Goal: Task Accomplishment & Management: Use online tool/utility

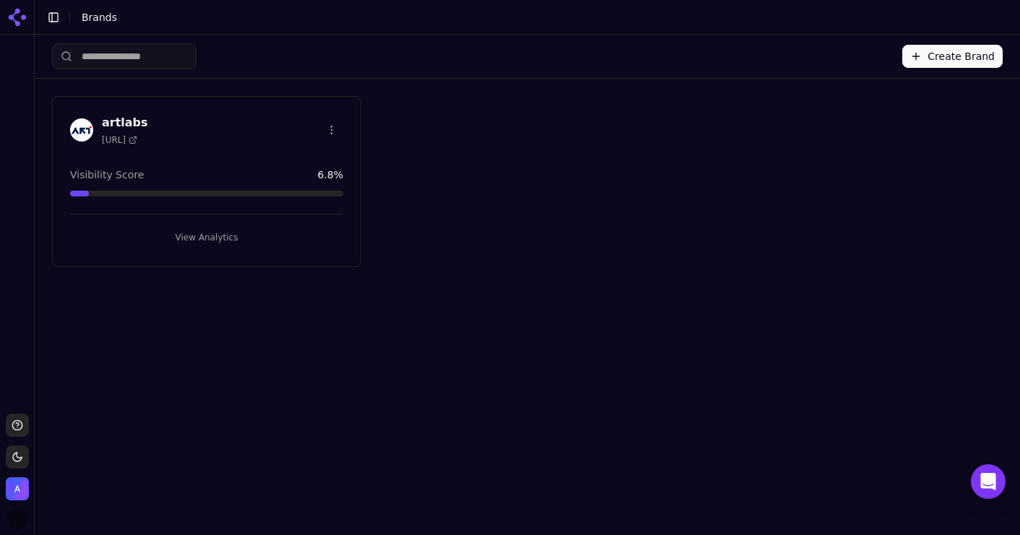
click at [207, 230] on button "View Analytics" at bounding box center [206, 237] width 273 height 23
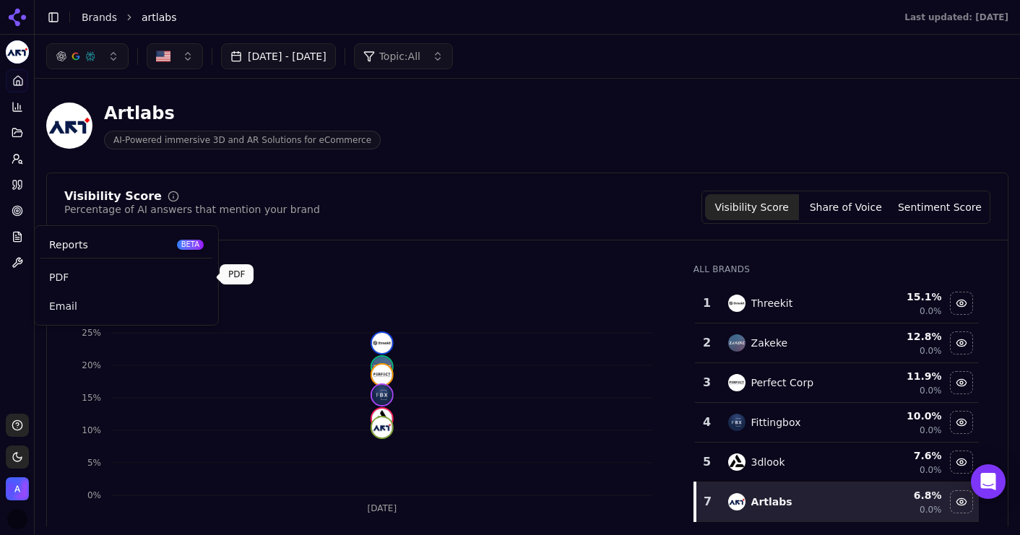
click at [71, 275] on span "PDF" at bounding box center [126, 277] width 155 height 14
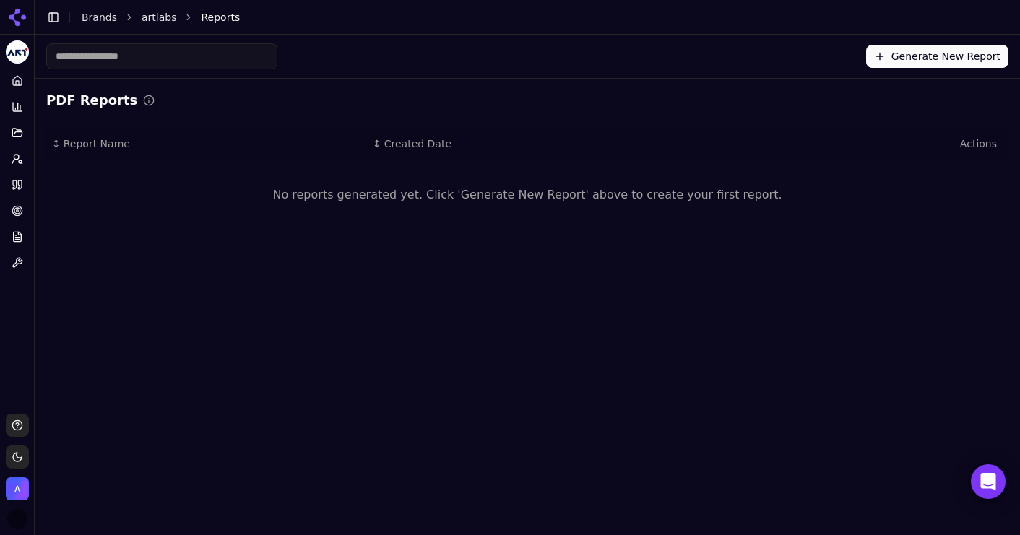
click at [914, 59] on button "Generate New Report" at bounding box center [937, 56] width 142 height 23
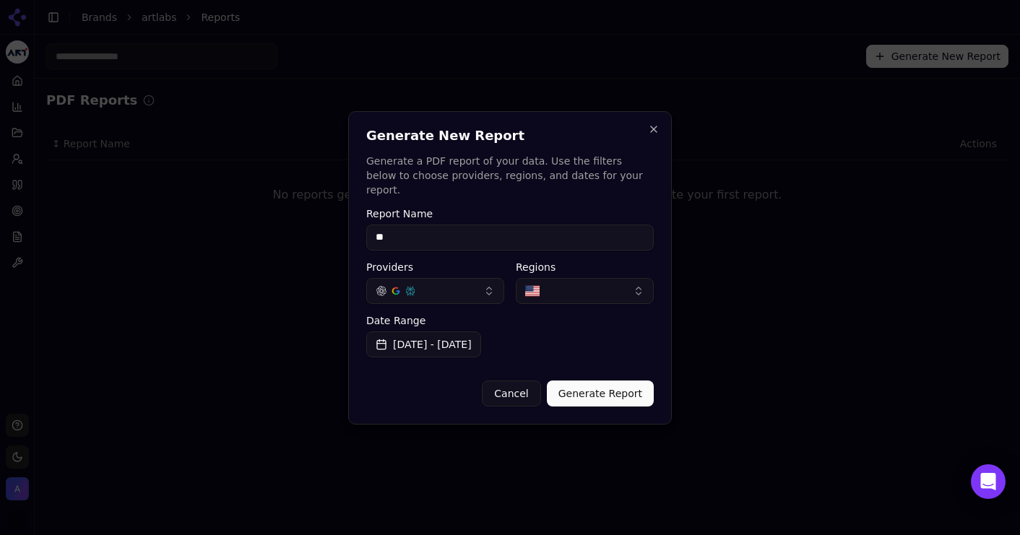
type input "**"
click at [596, 381] on button "Generate Report" at bounding box center [600, 394] width 107 height 26
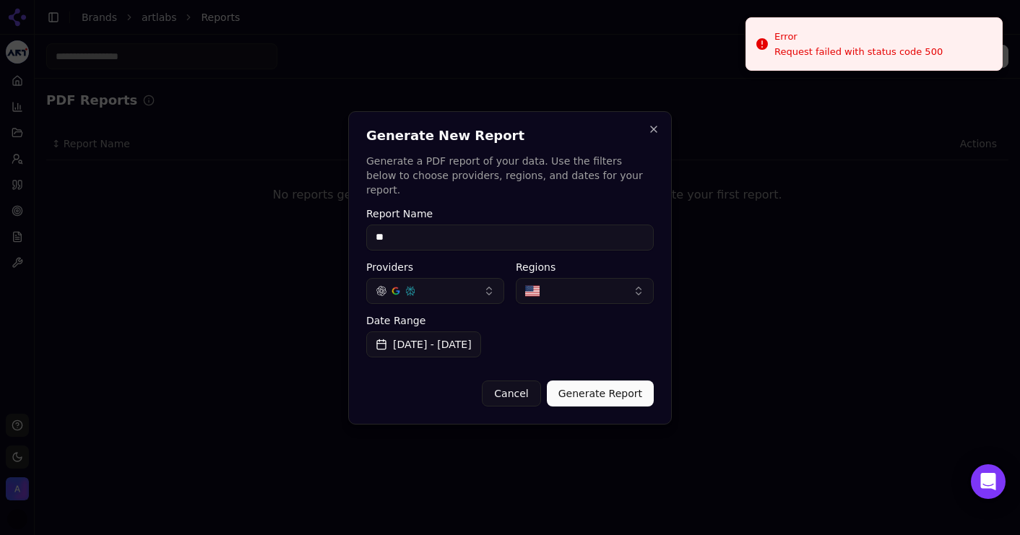
click at [314, 231] on div at bounding box center [510, 267] width 1020 height 535
